Goal: Transaction & Acquisition: Purchase product/service

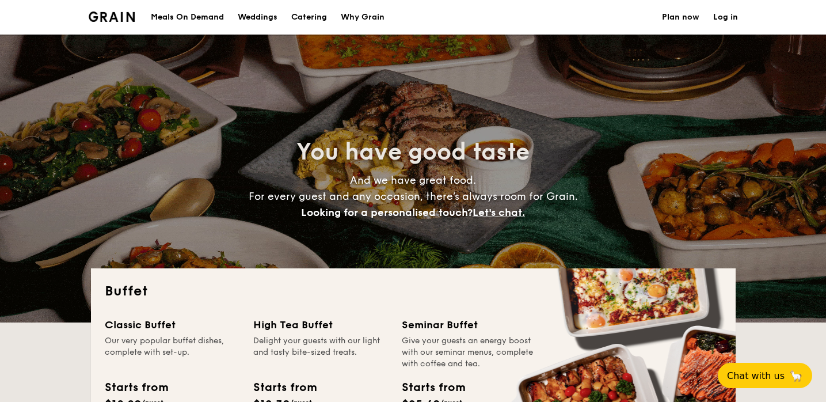
select select
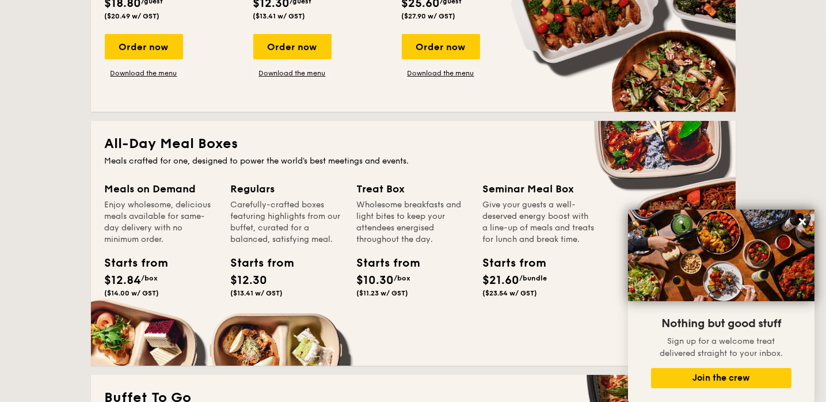
scroll to position [402, 0]
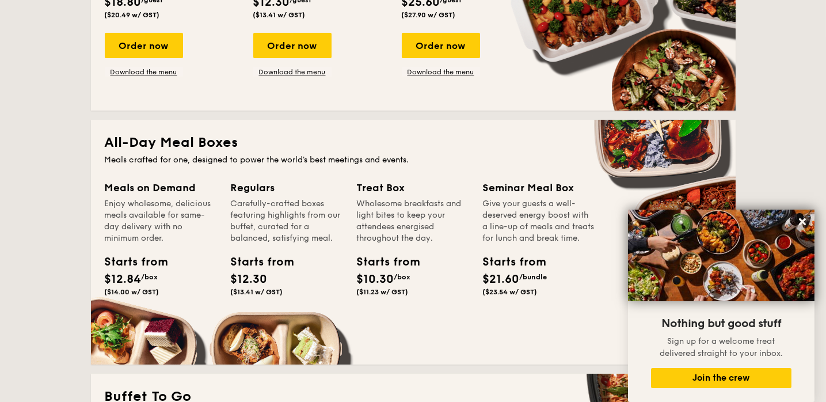
click at [161, 190] on div "Meals on Demand" at bounding box center [161, 187] width 112 height 16
click at [124, 277] on span "$12.84" at bounding box center [123, 279] width 37 height 14
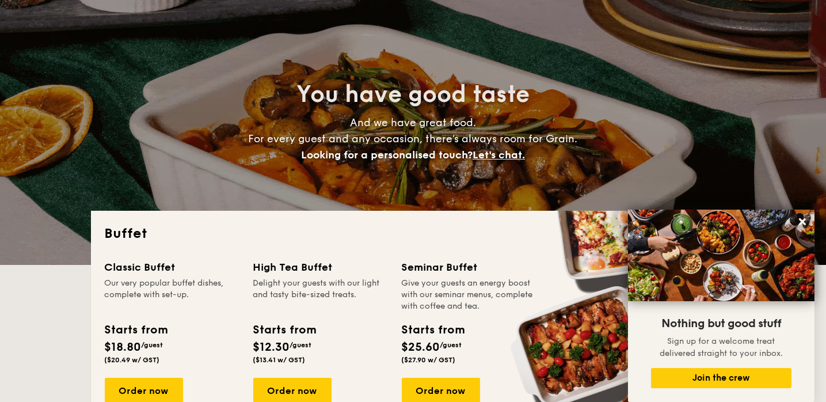
scroll to position [115, 0]
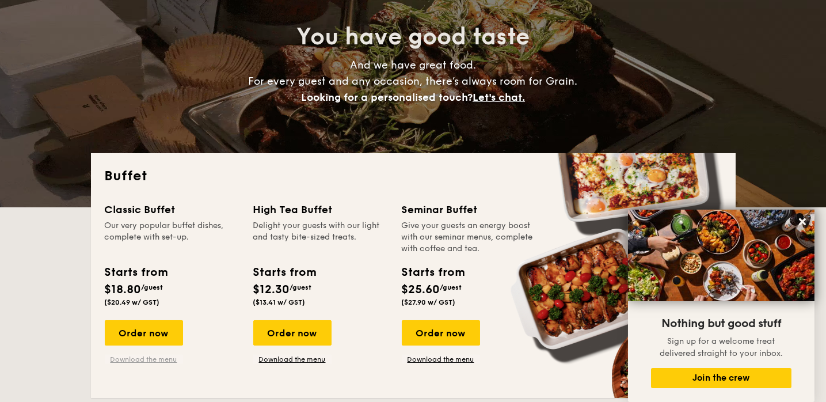
click at [140, 361] on link "Download the menu" at bounding box center [144, 358] width 78 height 9
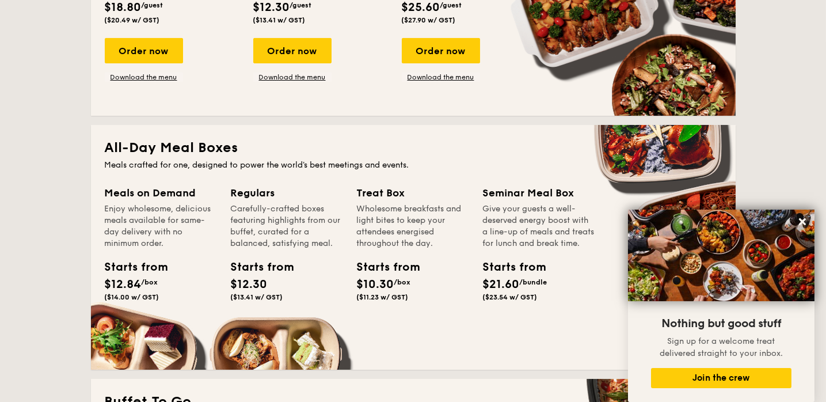
scroll to position [402, 0]
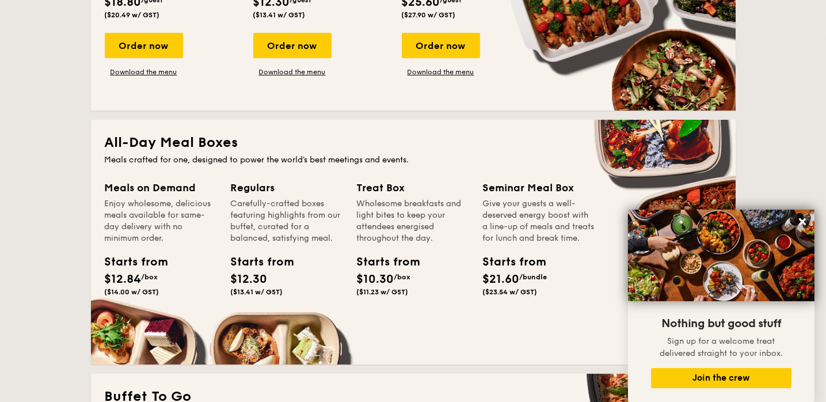
click at [139, 257] on div "Starts from" at bounding box center [131, 261] width 52 height 17
click at [156, 201] on div "Enjoy wholesome, delicious meals available for same-day delivery with no minimu…" at bounding box center [161, 221] width 112 height 46
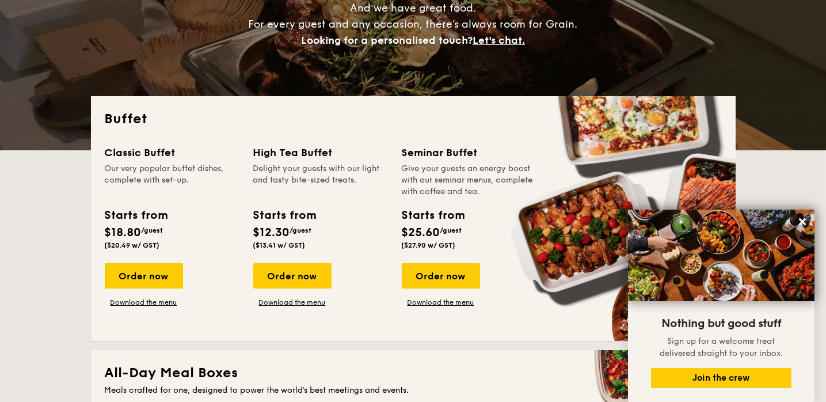
scroll to position [0, 0]
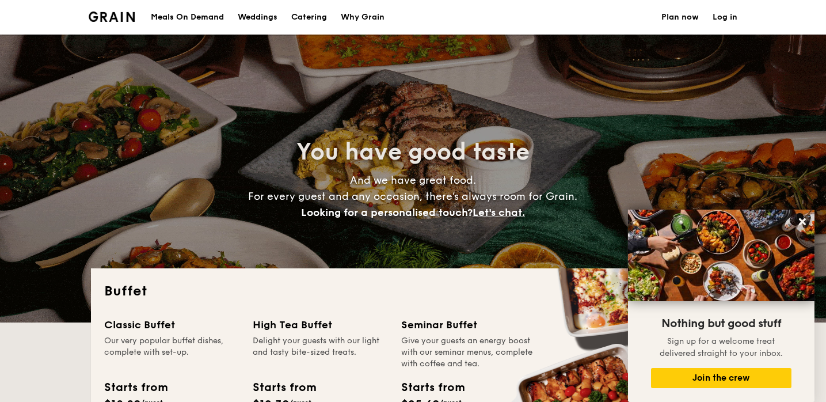
click at [202, 18] on div "Meals On Demand" at bounding box center [187, 17] width 73 height 35
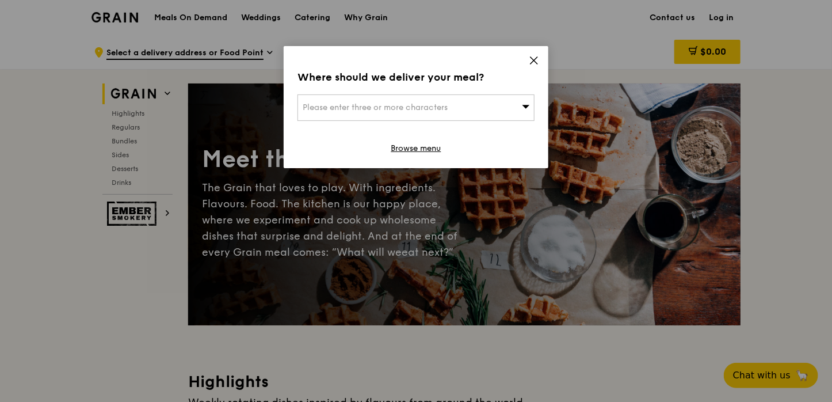
click at [532, 60] on icon at bounding box center [534, 60] width 10 height 10
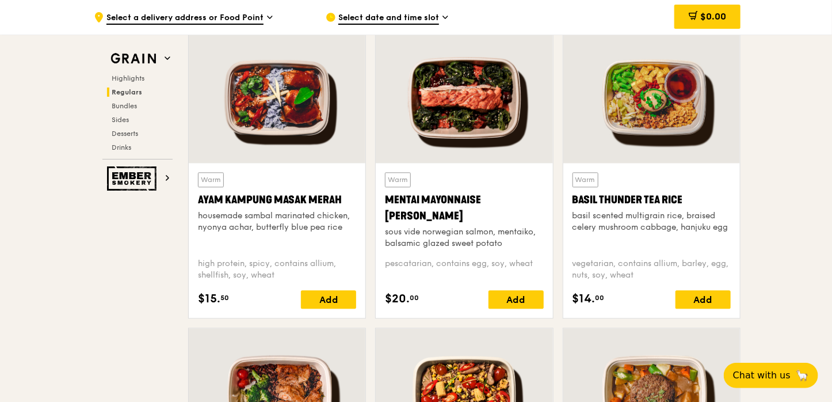
scroll to position [1036, 0]
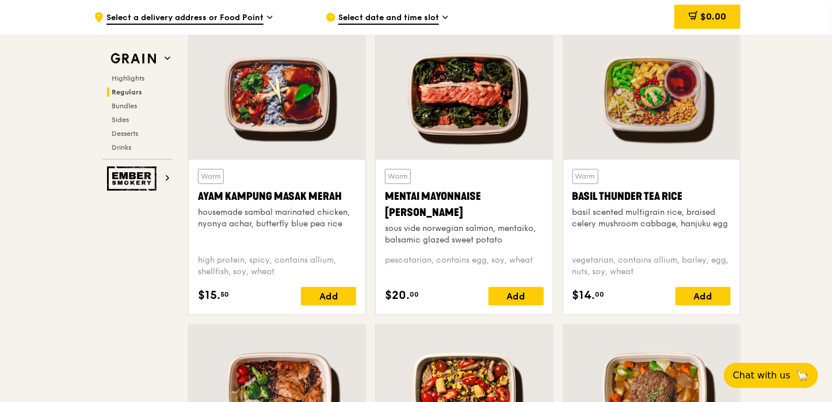
click at [285, 106] on div at bounding box center [277, 94] width 177 height 131
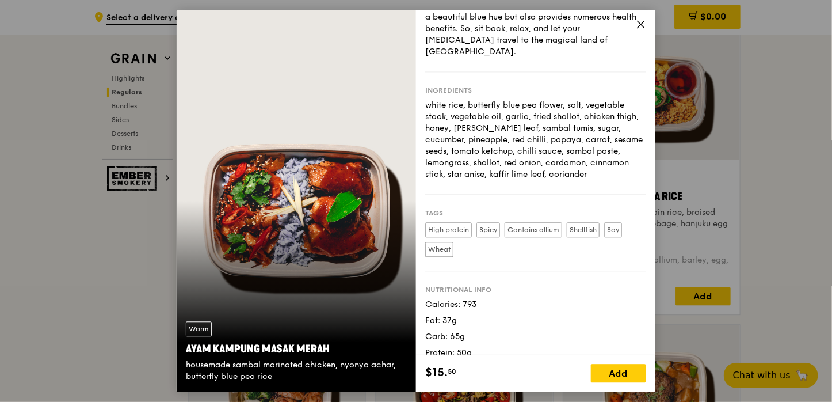
scroll to position [13, 0]
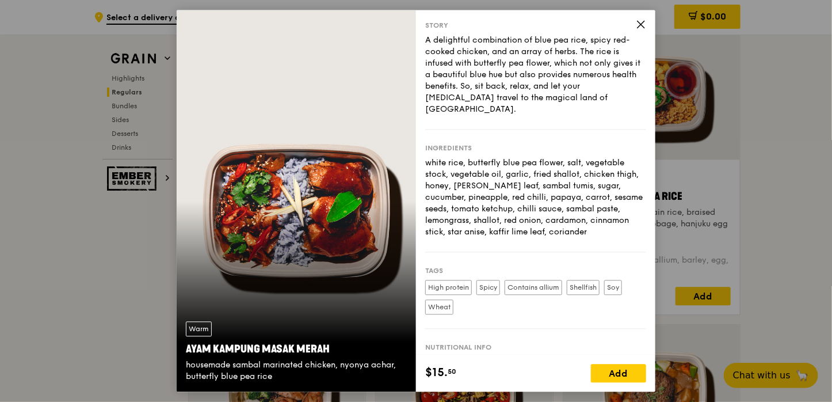
click at [639, 25] on icon at bounding box center [641, 24] width 10 height 10
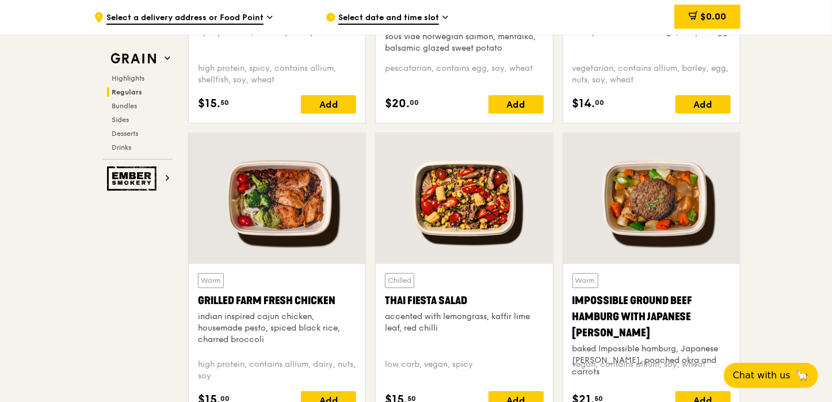
scroll to position [1266, 0]
